Goal: Information Seeking & Learning: Learn about a topic

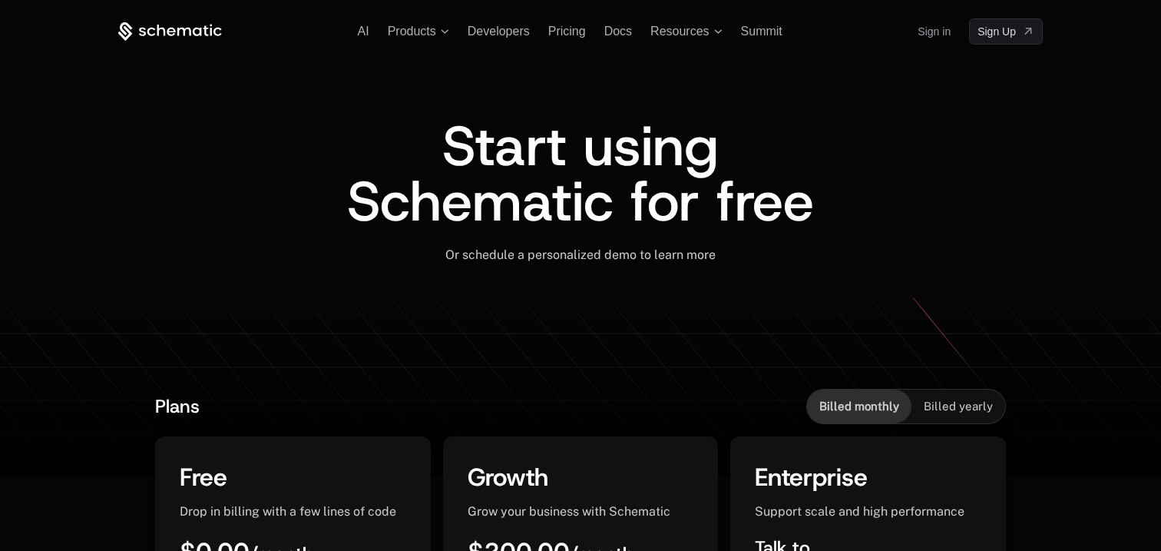
click at [923, 33] on link "Sign in" at bounding box center [934, 31] width 33 height 25
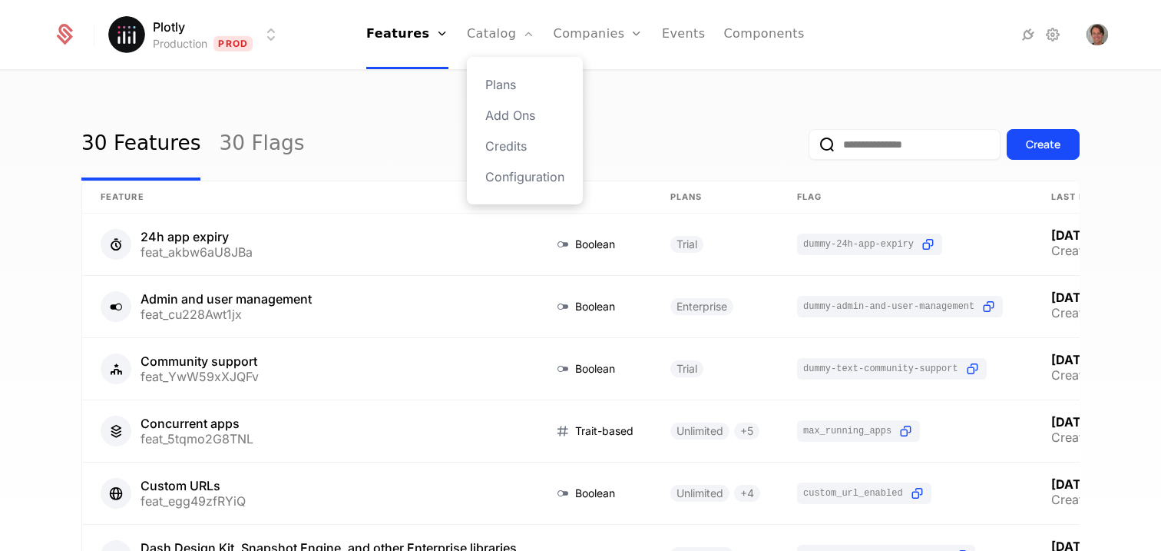
click at [500, 95] on div "Plans Add Ons Credits Configuration" at bounding box center [525, 130] width 116 height 147
click at [501, 88] on link "Plans" at bounding box center [524, 84] width 79 height 18
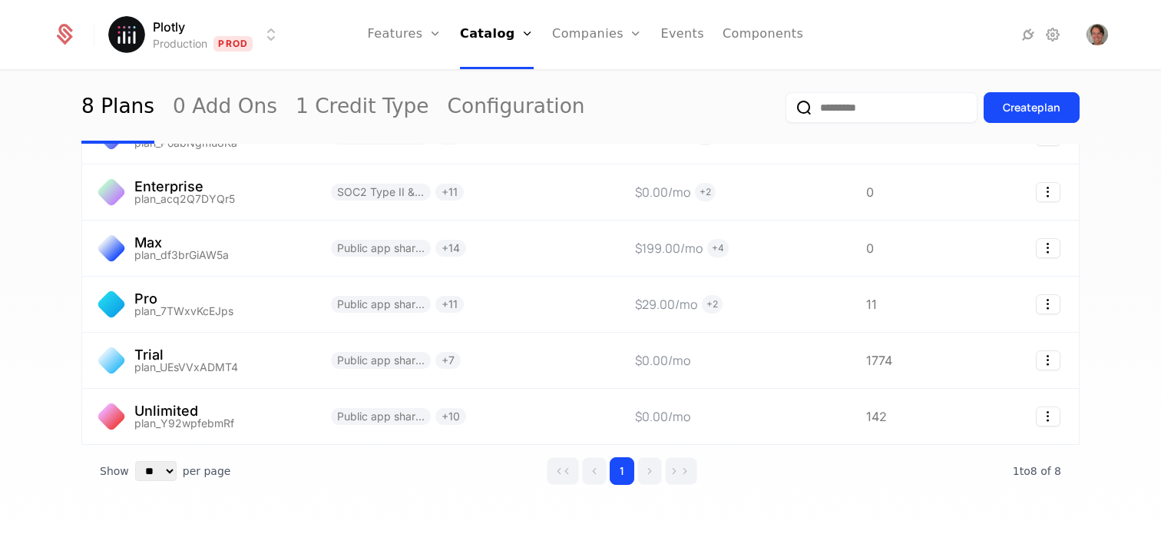
scroll to position [240, 0]
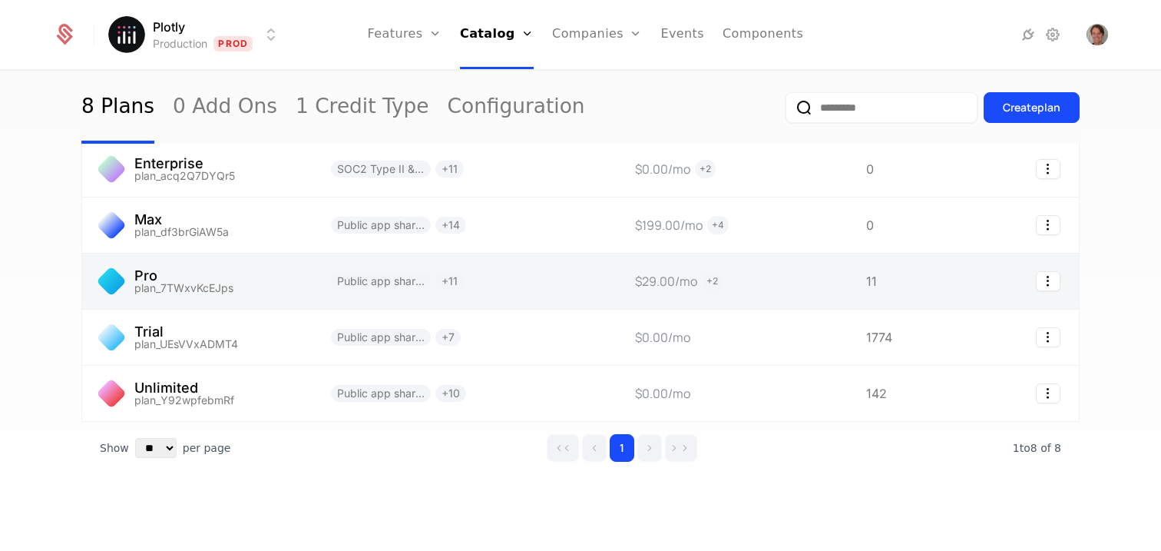
click at [177, 280] on link at bounding box center [197, 280] width 230 height 55
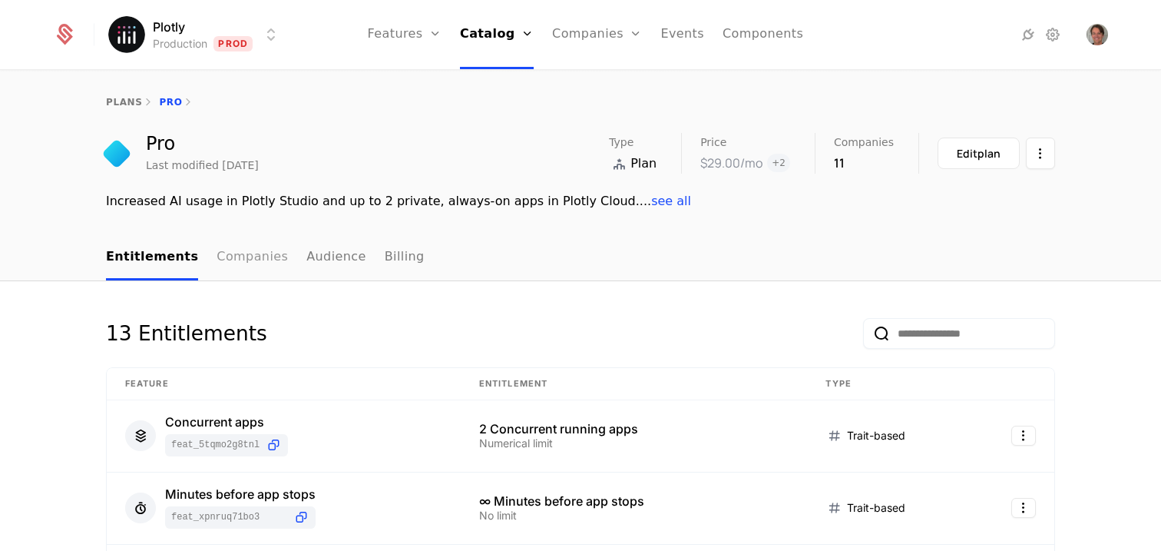
click at [232, 263] on link "Companies" at bounding box center [252, 257] width 71 height 45
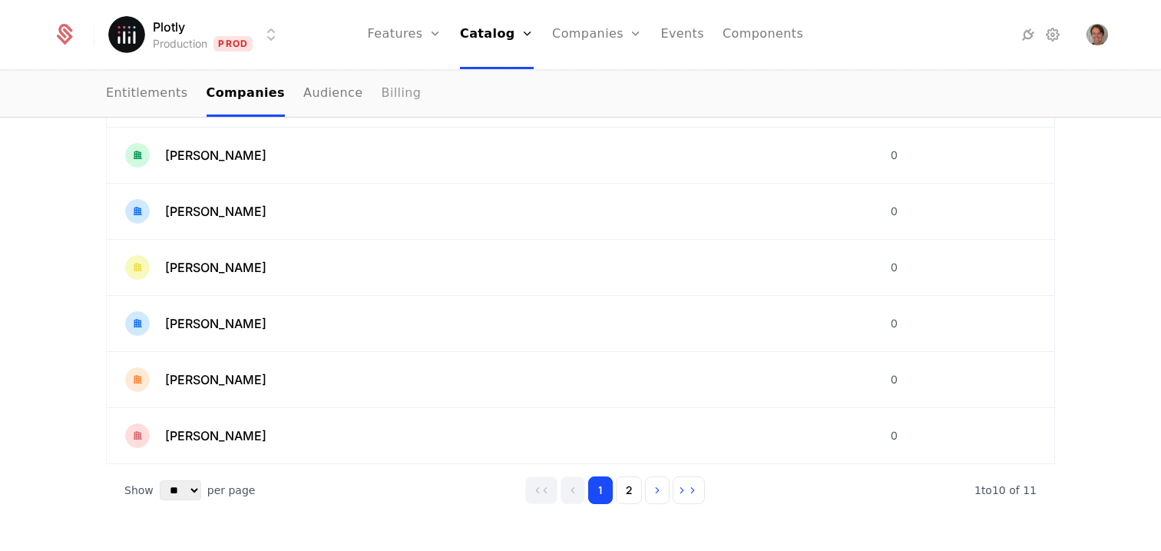
scroll to position [499, 0]
click at [249, 388] on div "[PERSON_NAME]" at bounding box center [489, 378] width 729 height 25
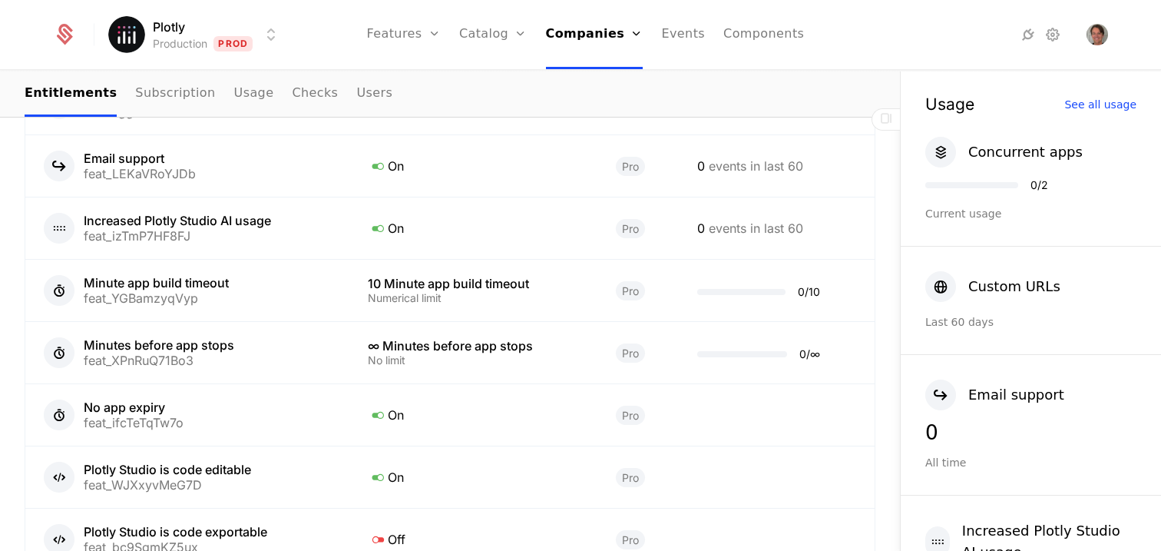
scroll to position [1153, 0]
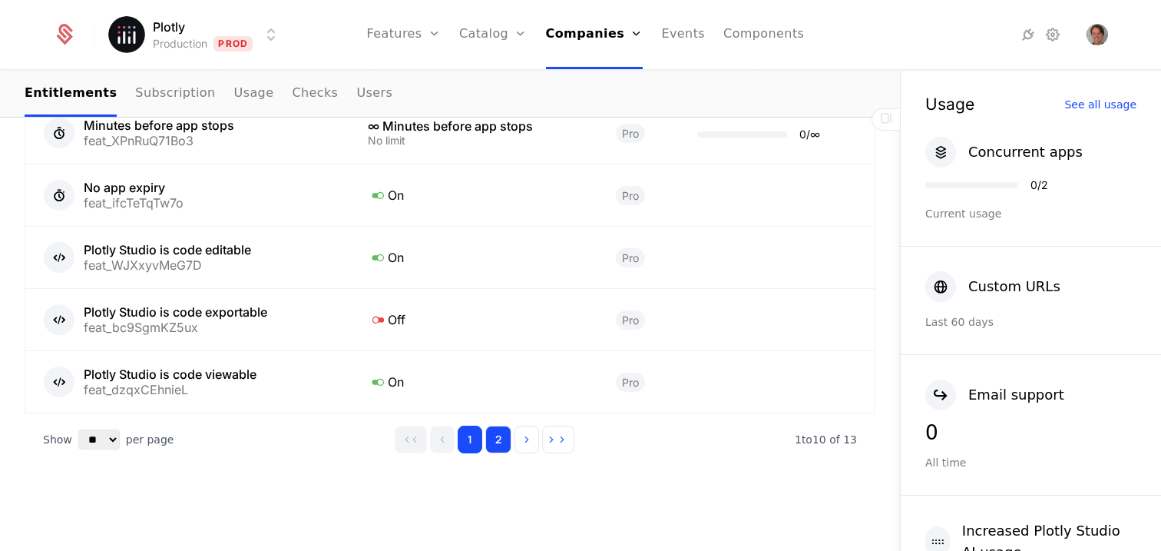
click at [492, 448] on button "2" at bounding box center [498, 439] width 26 height 28
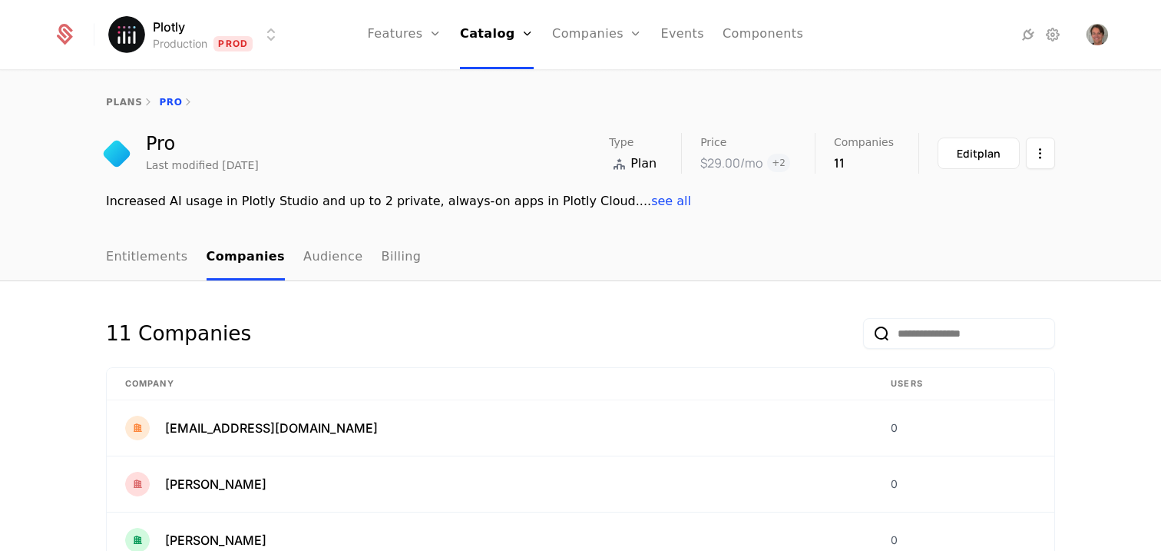
scroll to position [499, 0]
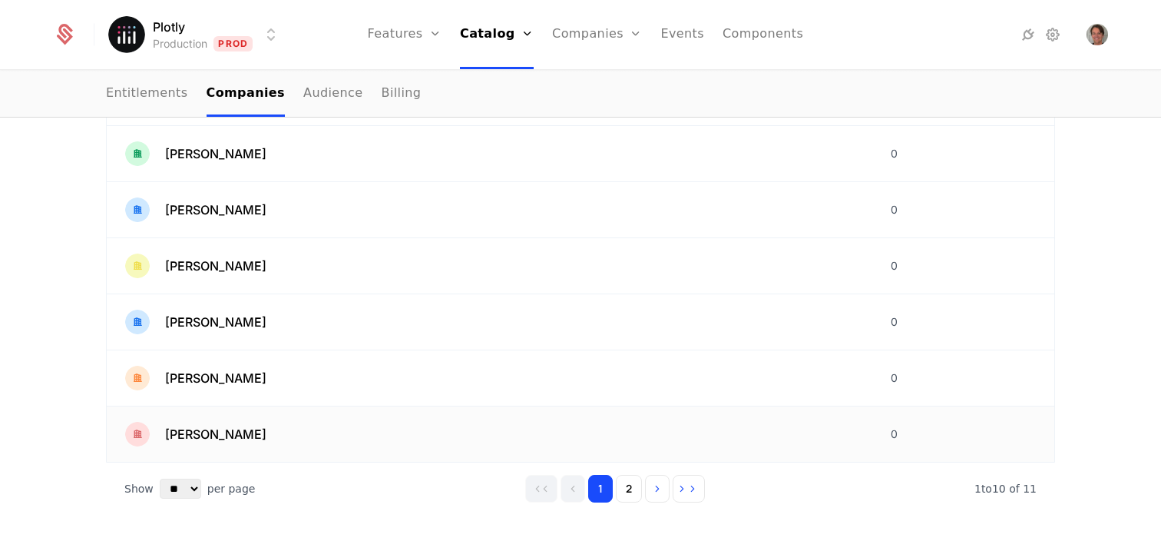
click at [227, 445] on div "[PERSON_NAME]" at bounding box center [489, 434] width 729 height 25
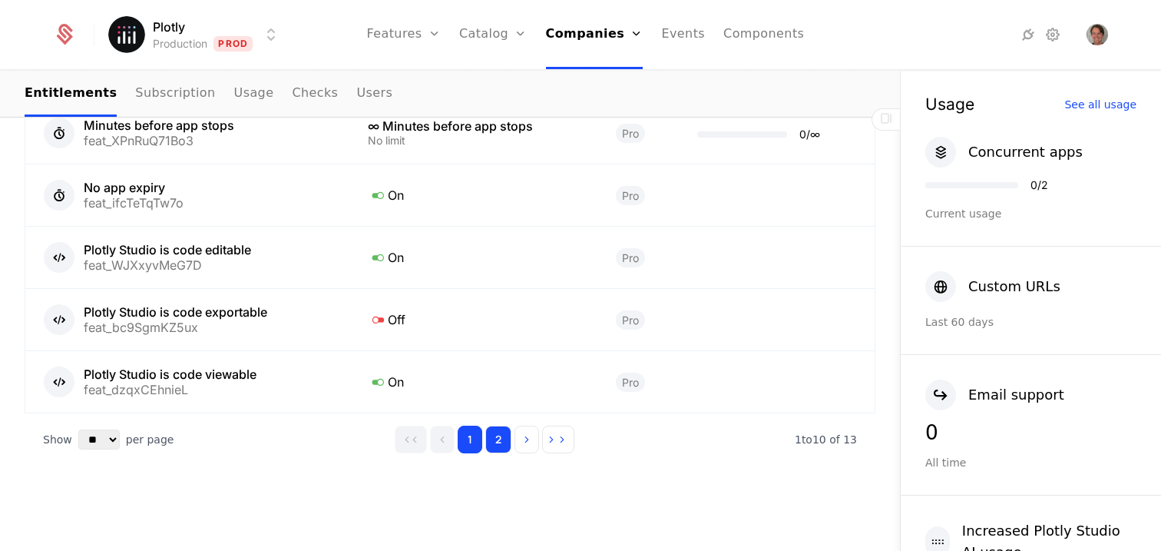
click at [501, 444] on button "2" at bounding box center [498, 439] width 26 height 28
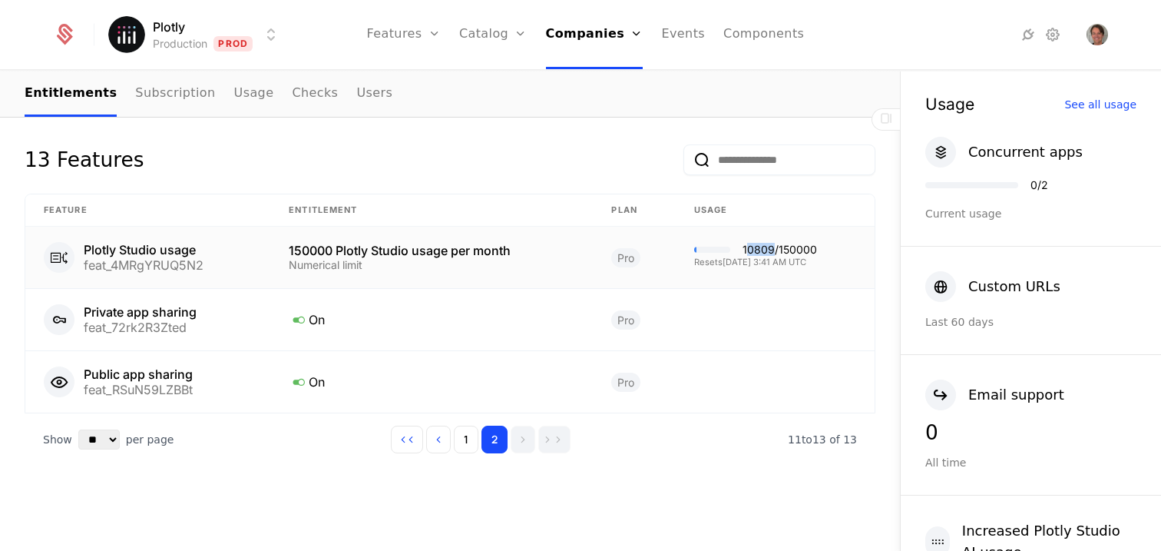
drag, startPoint x: 777, startPoint y: 247, endPoint x: 749, endPoint y: 248, distance: 28.4
click at [749, 248] on div "10809 / 150000" at bounding box center [780, 249] width 74 height 11
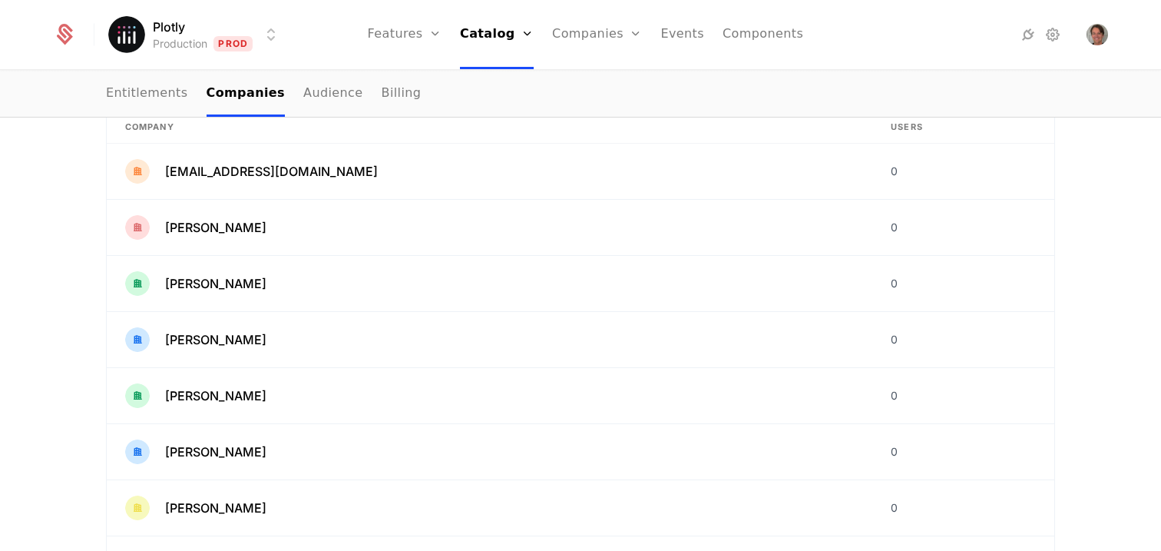
scroll to position [213, 0]
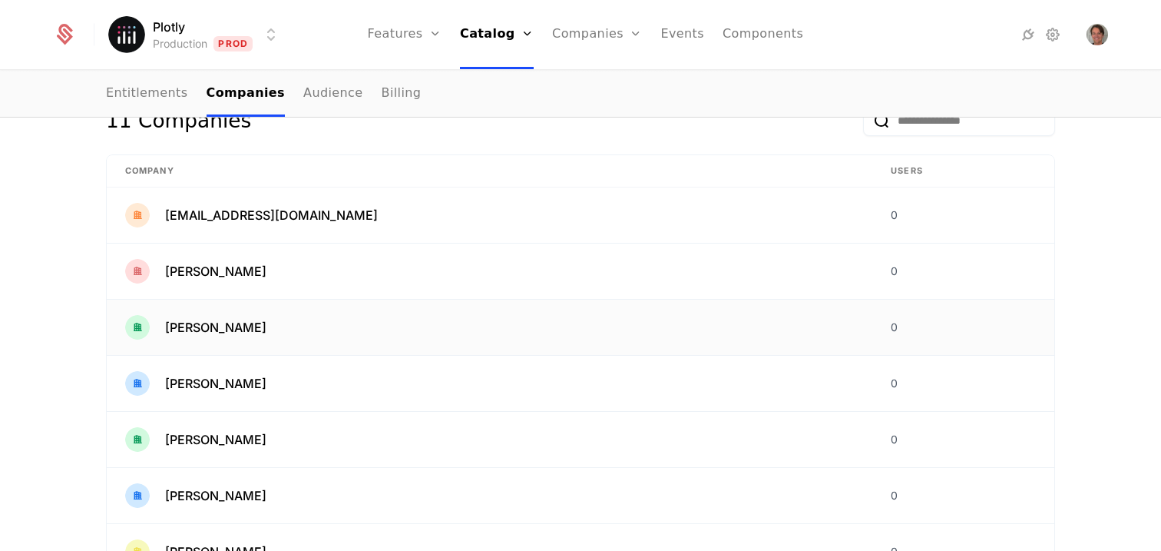
click at [236, 328] on span "[PERSON_NAME]" at bounding box center [215, 327] width 101 height 18
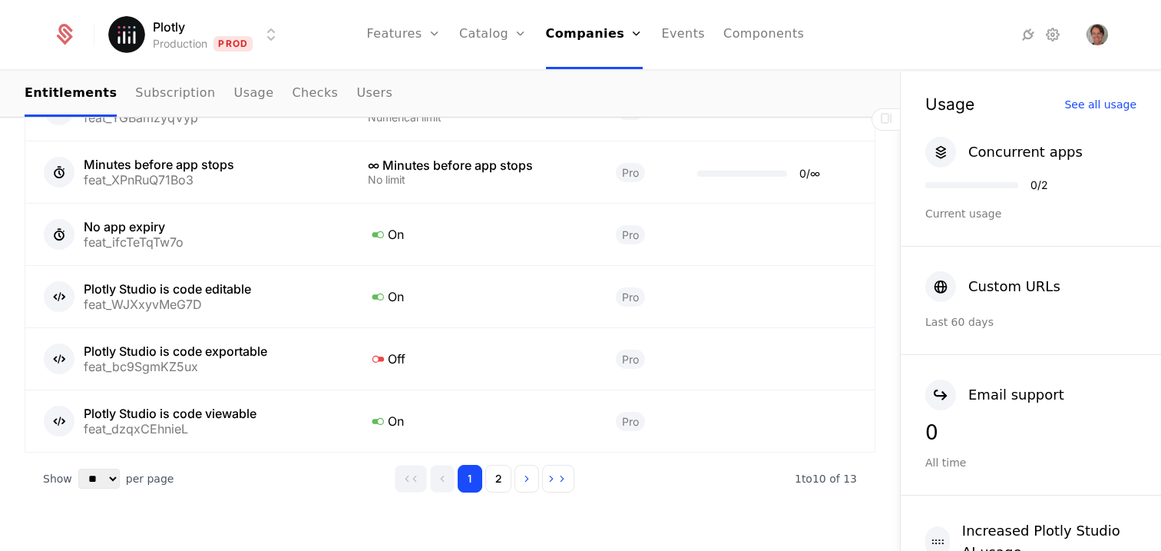
scroll to position [1153, 0]
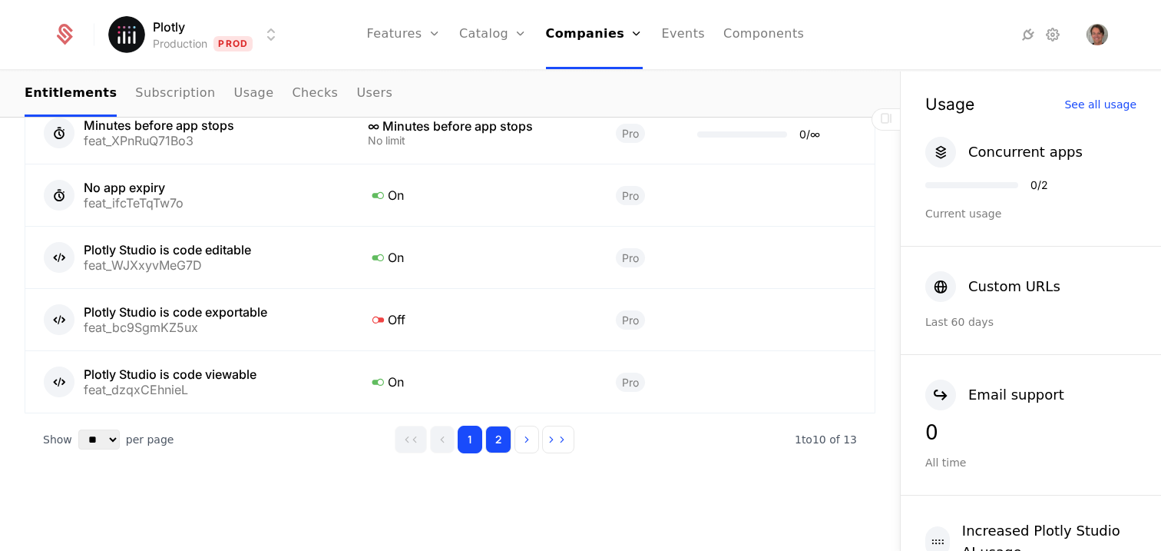
click at [503, 435] on button "2" at bounding box center [498, 439] width 26 height 28
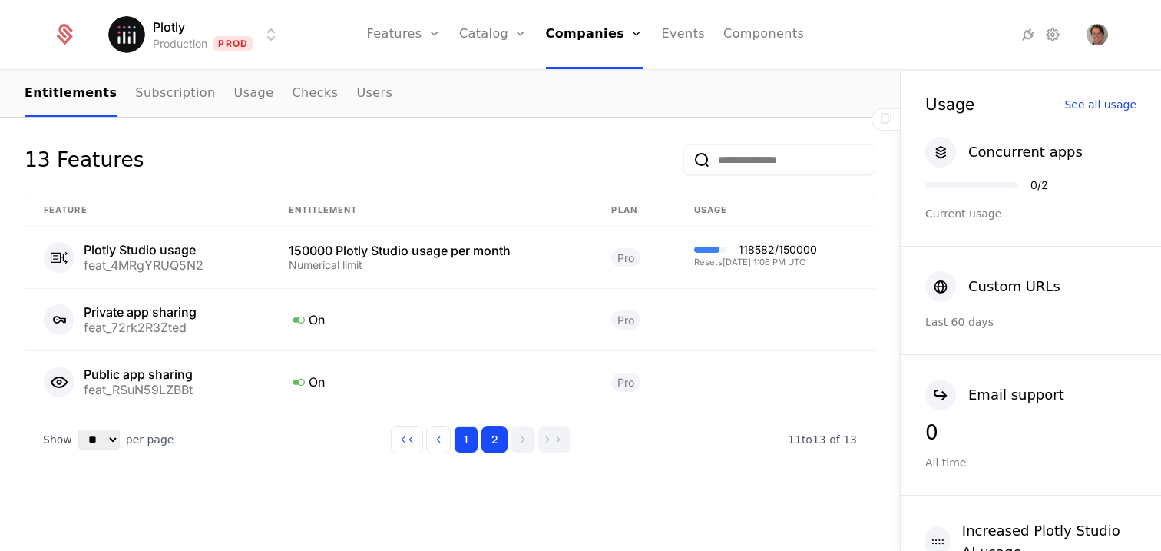
click at [469, 442] on button "1" at bounding box center [466, 439] width 25 height 28
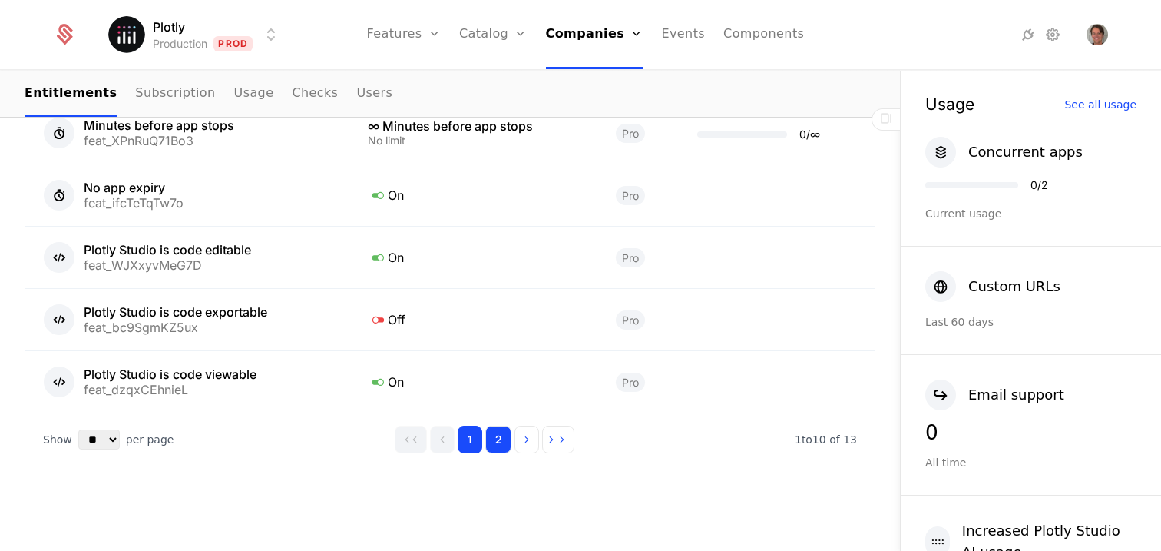
click at [491, 446] on button "2" at bounding box center [498, 439] width 26 height 28
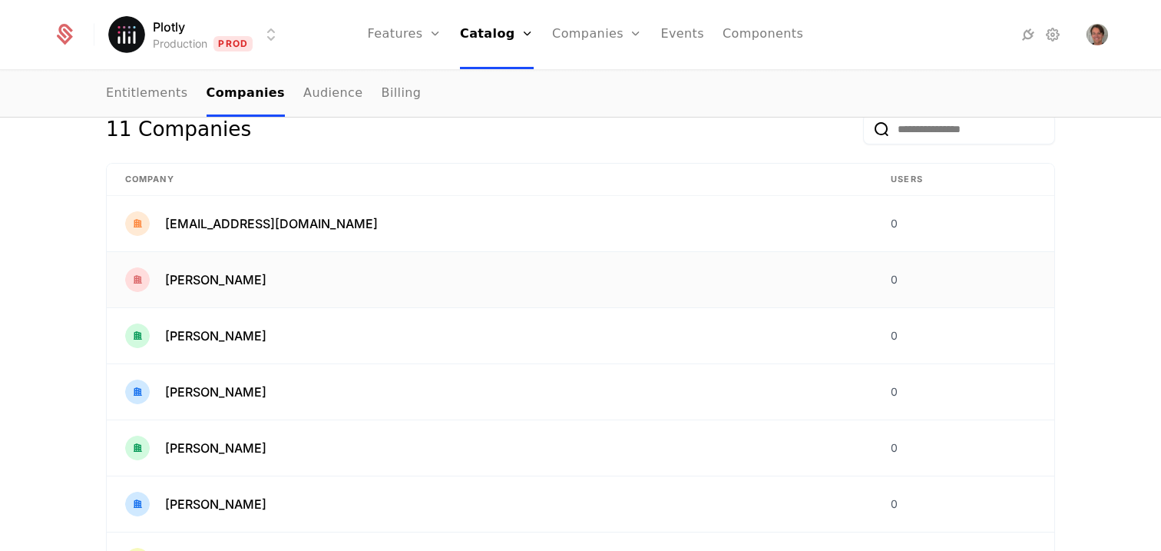
scroll to position [135, 0]
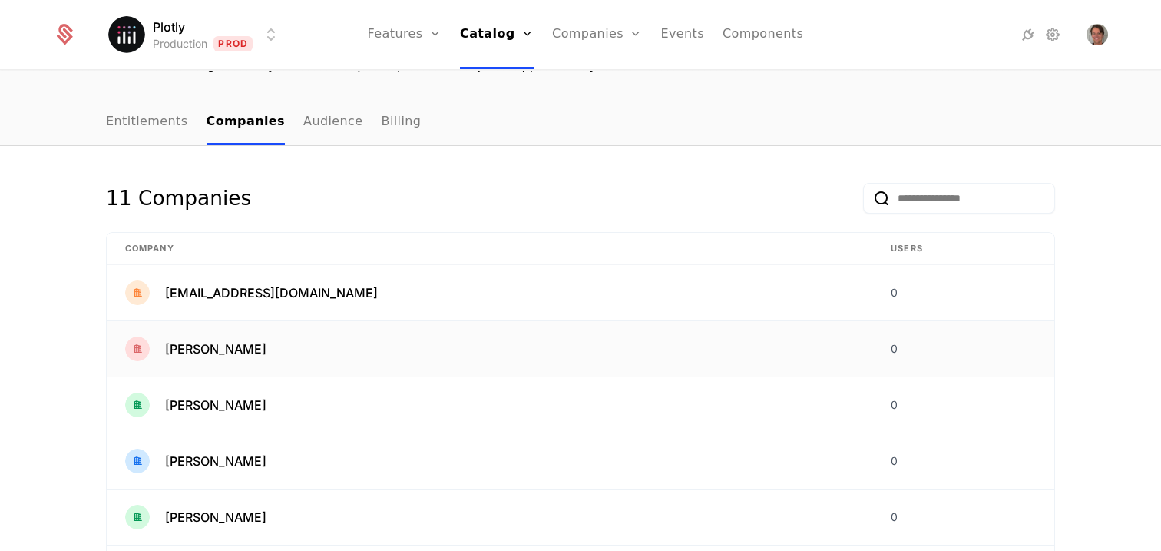
click at [268, 355] on div "[PERSON_NAME]" at bounding box center [489, 348] width 729 height 25
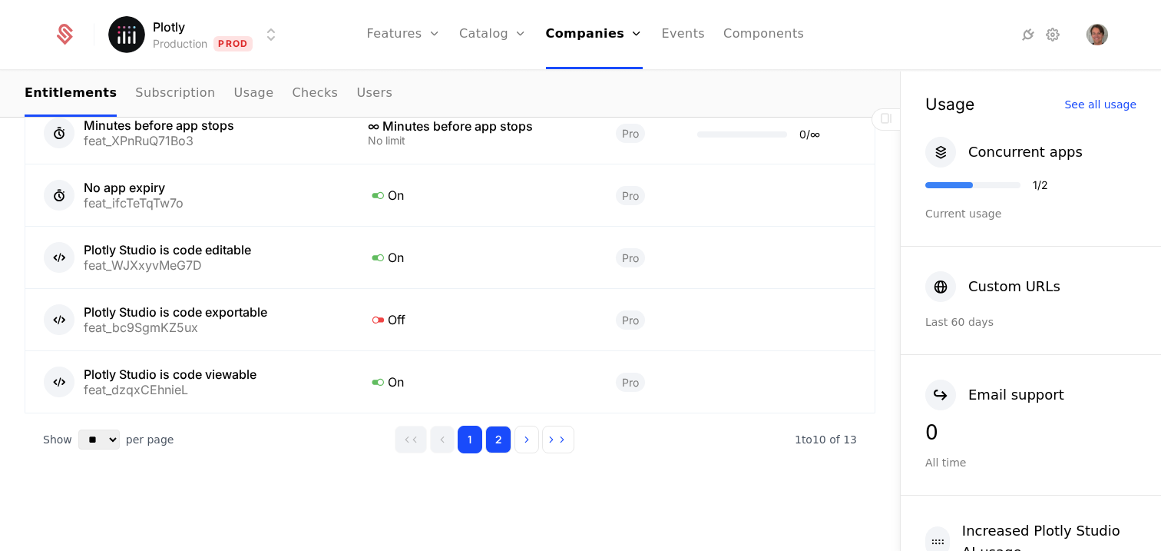
click at [490, 444] on button "2" at bounding box center [498, 439] width 26 height 28
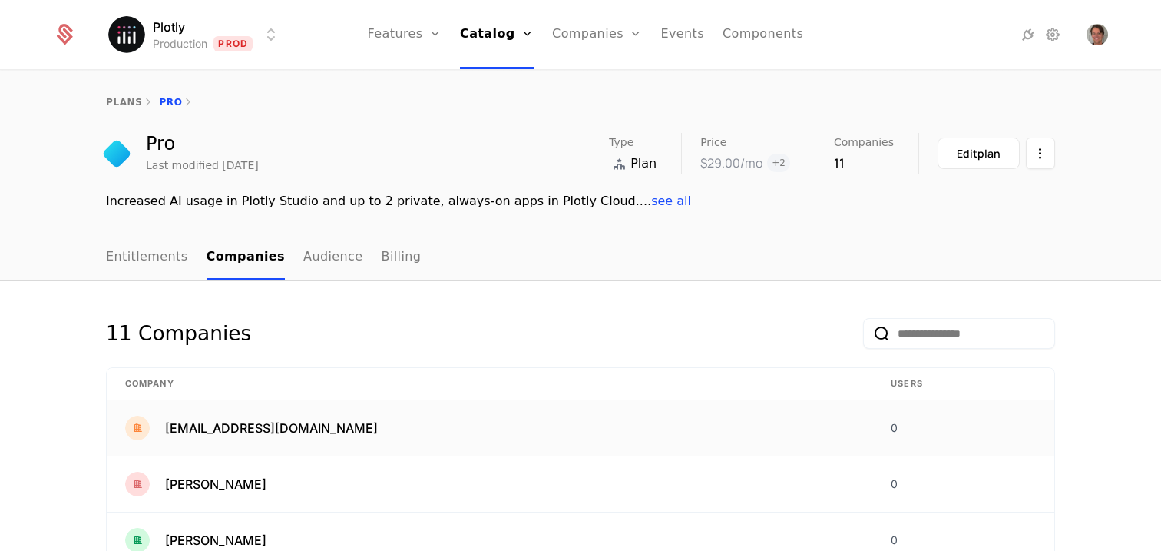
click at [288, 434] on span "[EMAIL_ADDRESS][DOMAIN_NAME]" at bounding box center [271, 428] width 213 height 18
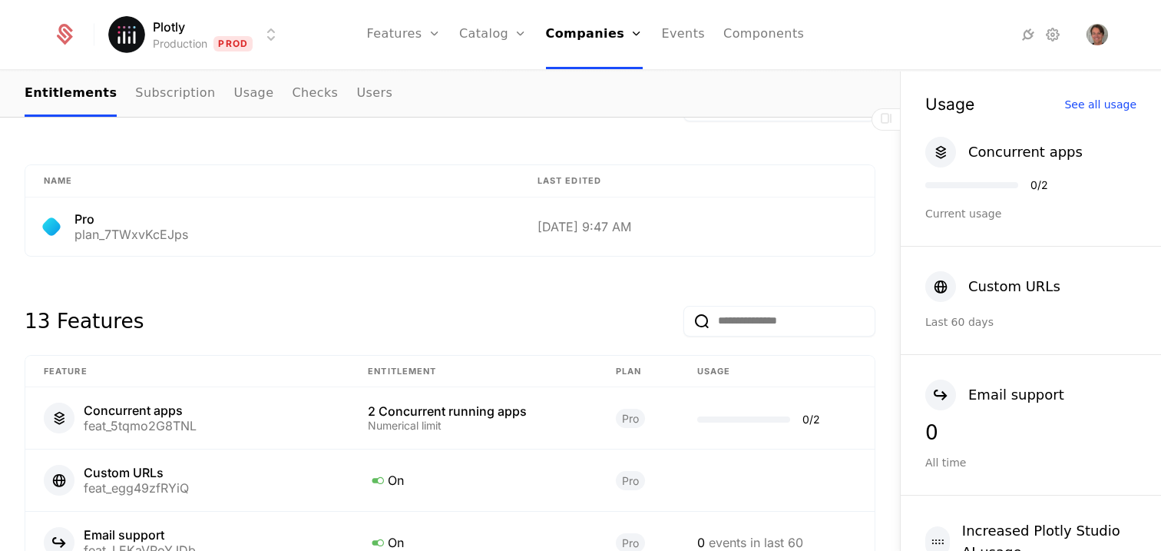
scroll to position [1153, 0]
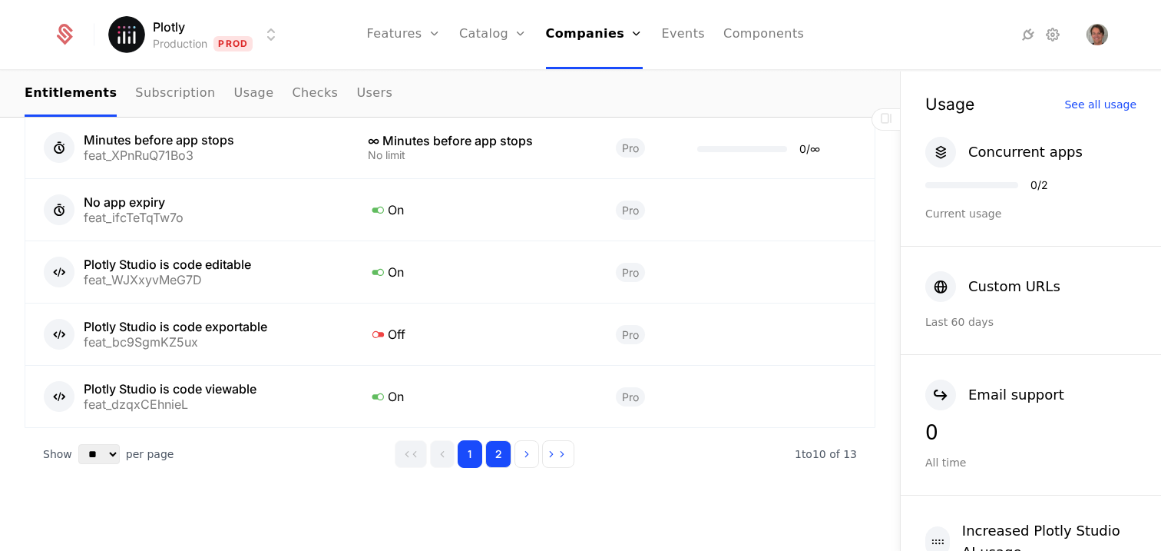
click at [498, 448] on button "2" at bounding box center [498, 454] width 26 height 28
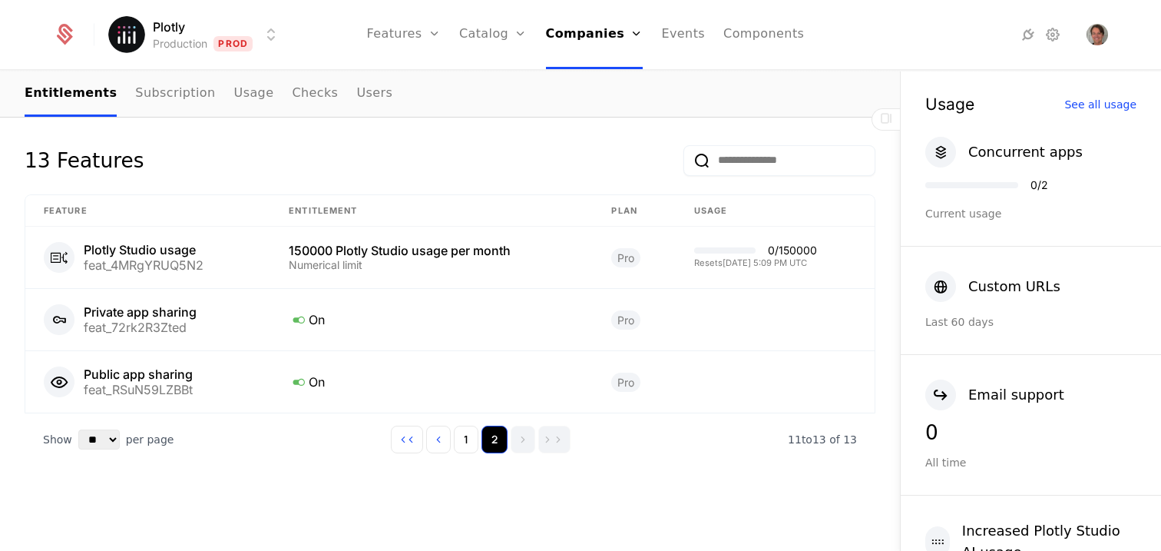
scroll to position [717, 0]
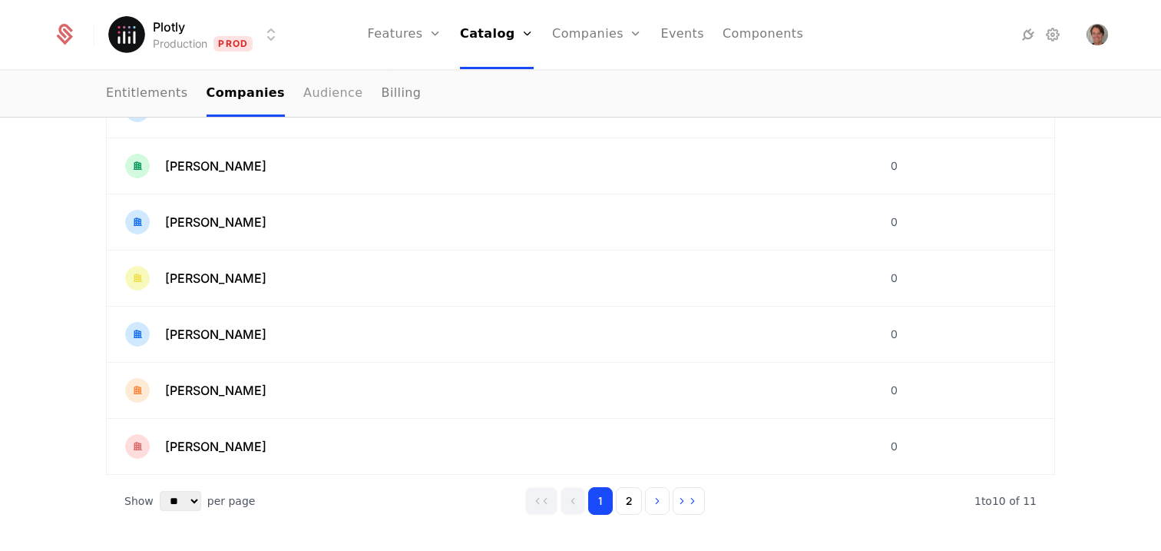
scroll to position [499, 0]
